Goal: Find specific page/section: Find specific page/section

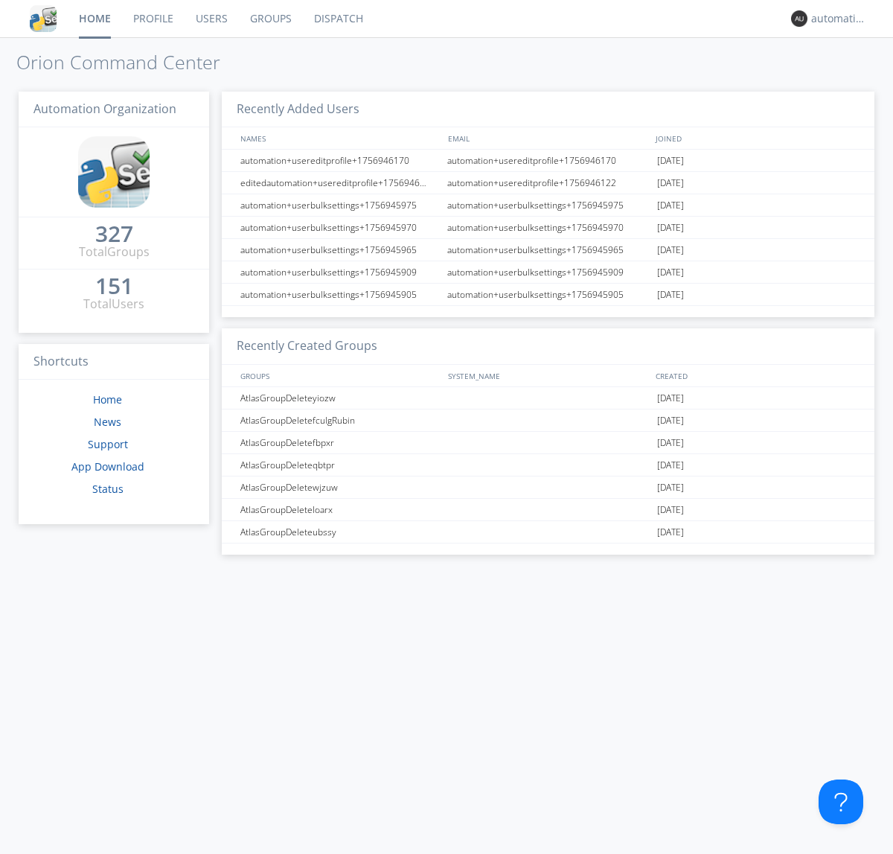
click at [337, 19] on link "Dispatch" at bounding box center [338, 18] width 71 height 37
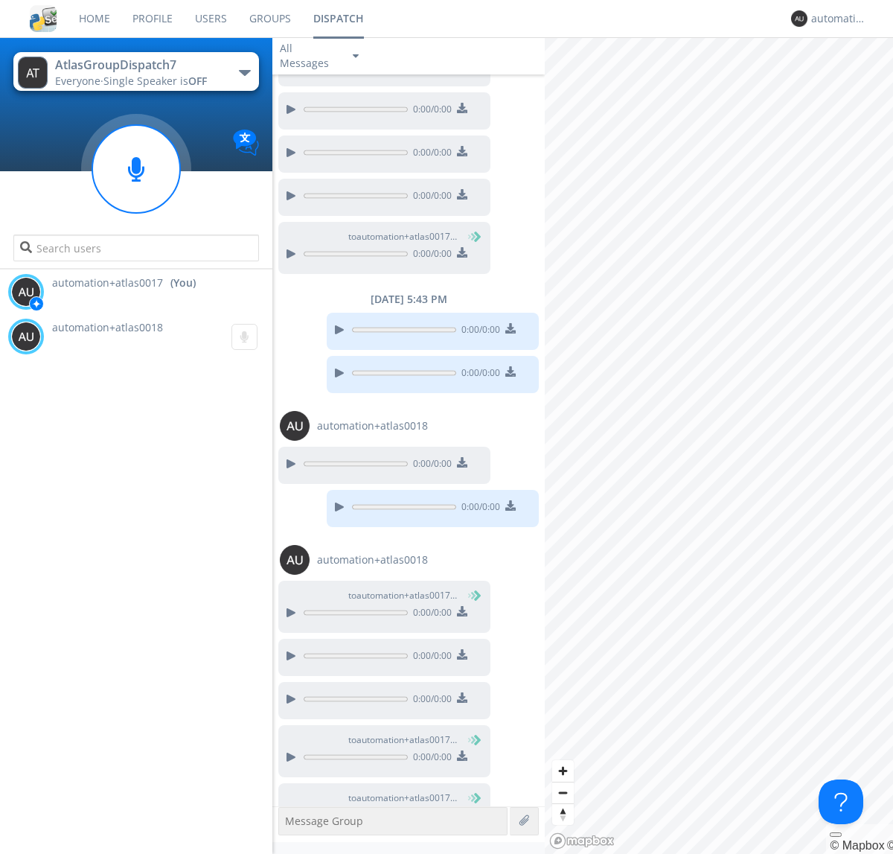
scroll to position [555, 0]
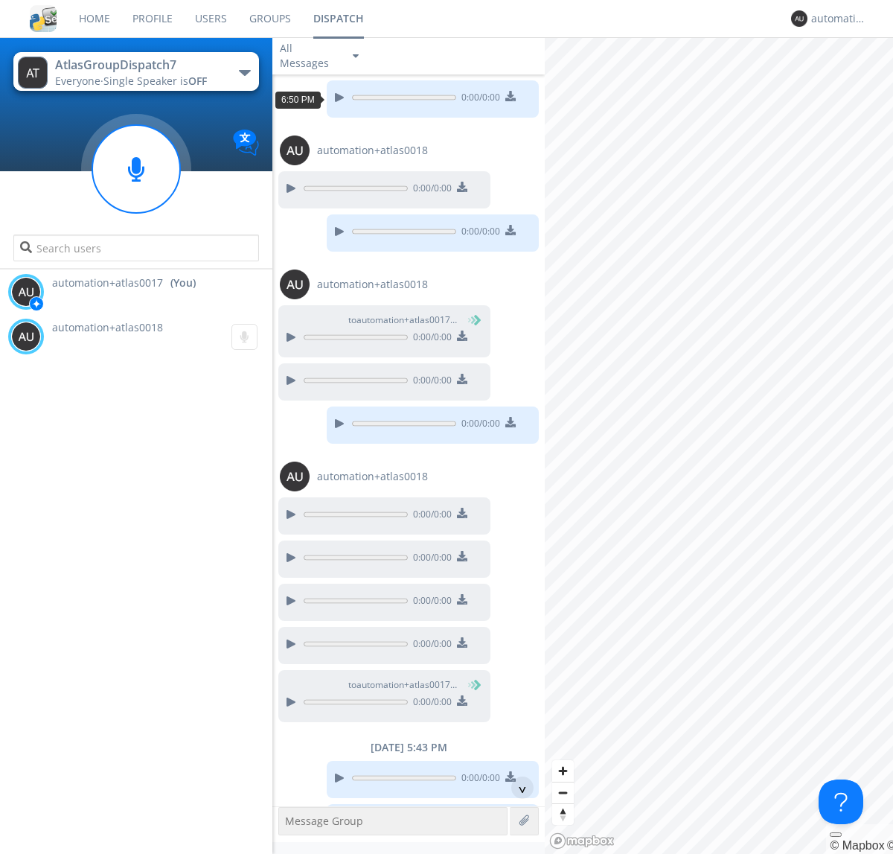
scroll to position [71, 0]
click at [517, 788] on div "^" at bounding box center [523, 788] width 22 height 22
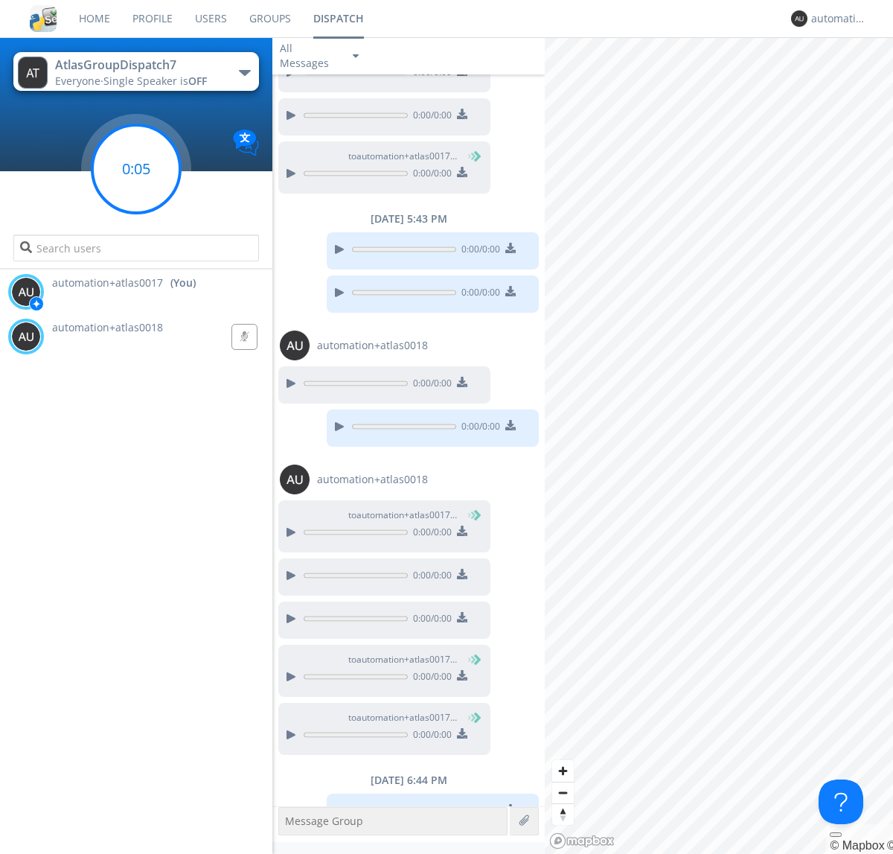
scroll to position [631, 0]
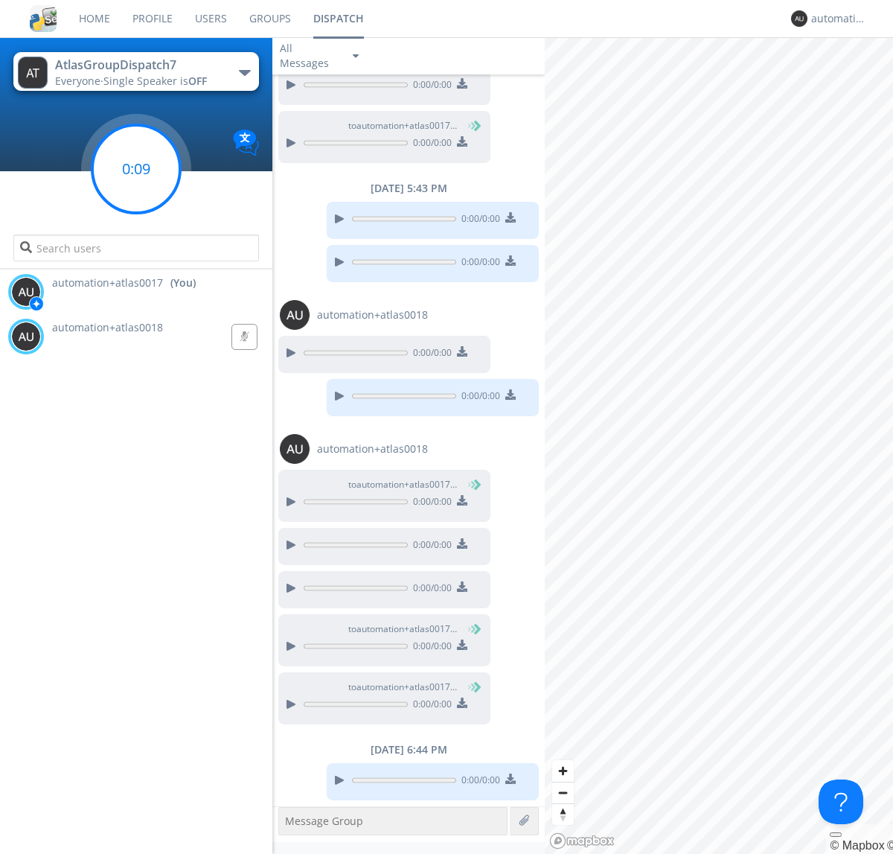
click at [136, 169] on g at bounding box center [136, 169] width 88 height 88
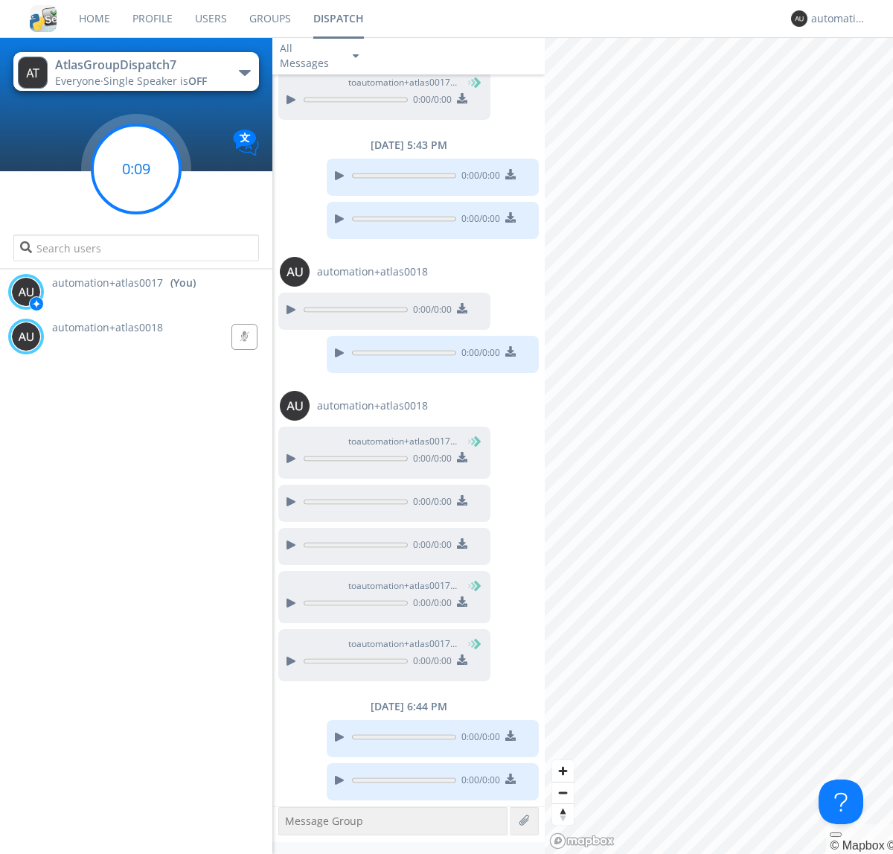
click at [136, 169] on g at bounding box center [136, 169] width 88 height 88
click at [835, 19] on div "automation+atlas0017" at bounding box center [840, 18] width 56 height 15
